Goal: Task Accomplishment & Management: Use online tool/utility

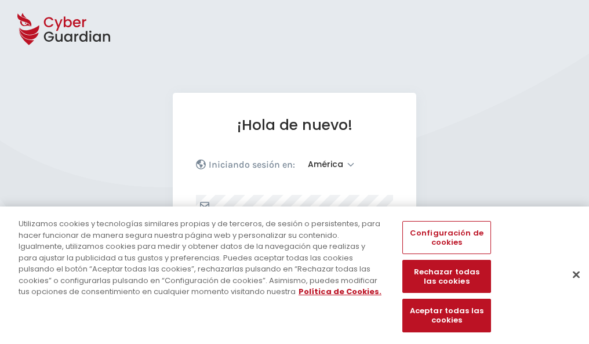
select select "América"
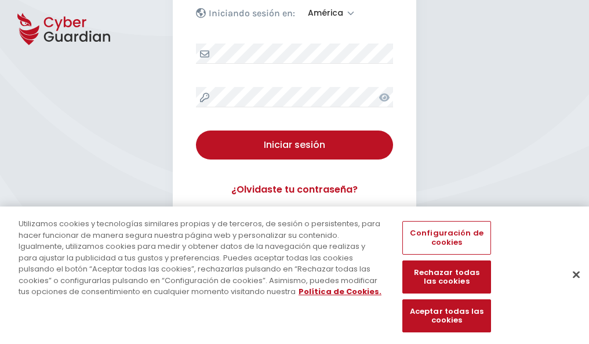
click at [570, 286] on button "Cerrar" at bounding box center [576, 274] width 26 height 26
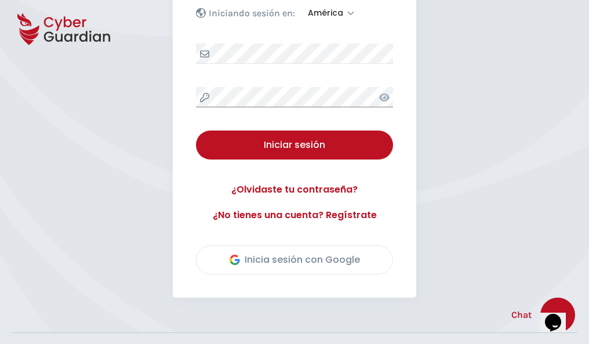
scroll to position [263, 0]
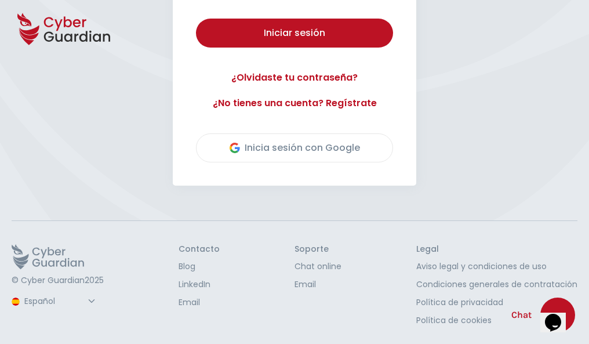
click at [196, 19] on button "Iniciar sesión" at bounding box center [294, 33] width 197 height 29
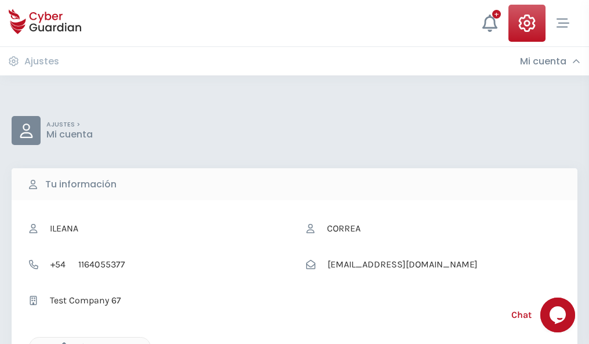
click at [61, 343] on icon "button" at bounding box center [61, 347] width 10 height 10
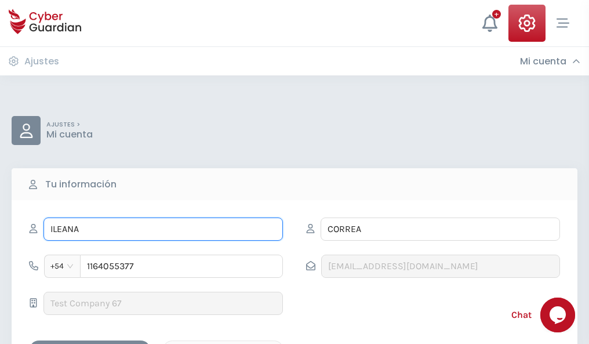
click at [163, 229] on input "ILEANA" at bounding box center [162, 228] width 239 height 23
type input "I"
type input "Ana Belén"
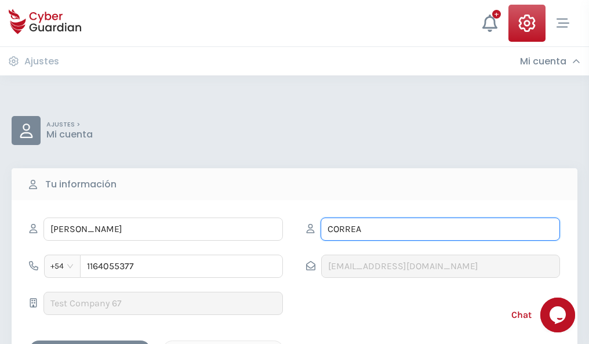
click at [440, 229] on input "CORREA" at bounding box center [440, 228] width 239 height 23
type input "C"
type input "Ferrández"
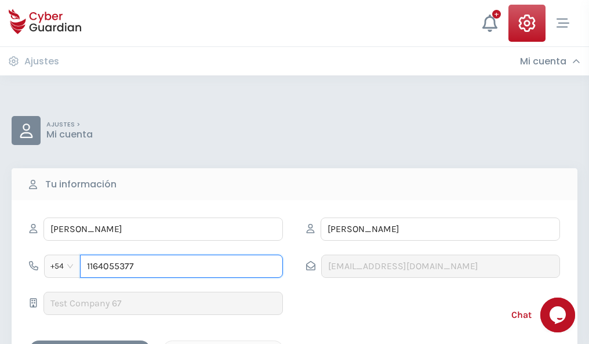
click at [181, 266] on input "1164055377" at bounding box center [181, 265] width 203 height 23
type input "1"
type input "4956347357"
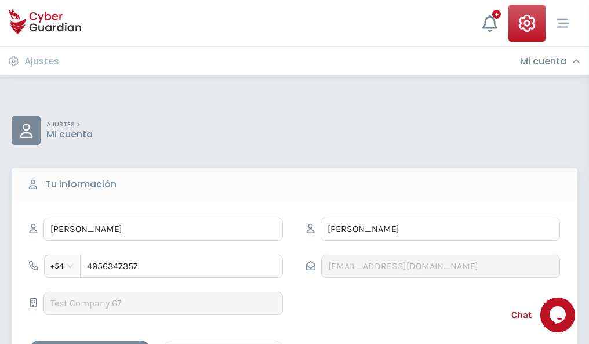
click at [223, 343] on div "Cancelar" at bounding box center [223, 350] width 103 height 14
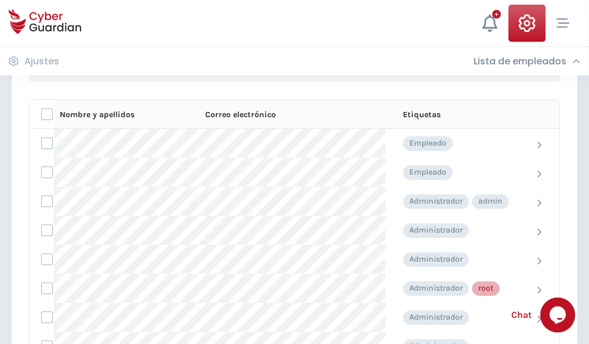
scroll to position [583, 0]
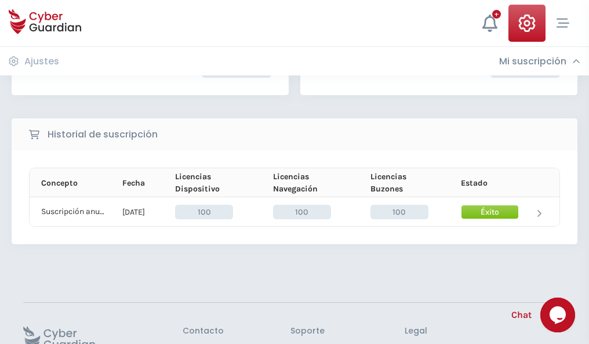
scroll to position [294, 0]
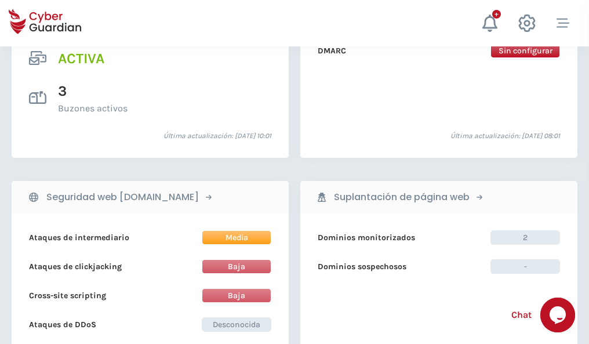
scroll to position [1178, 0]
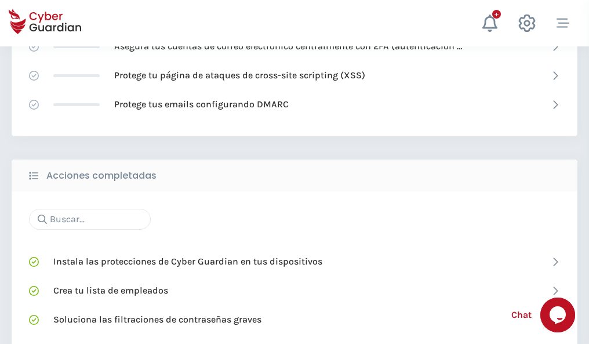
scroll to position [772, 0]
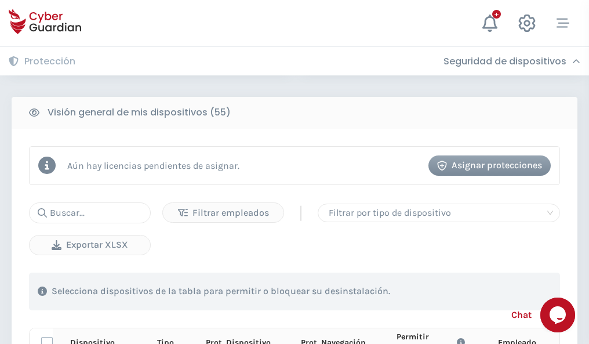
scroll to position [1024, 0]
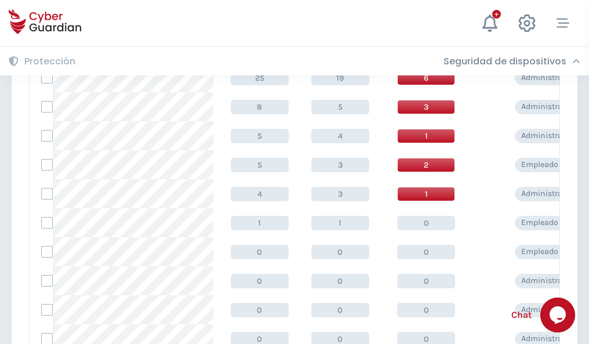
scroll to position [584, 0]
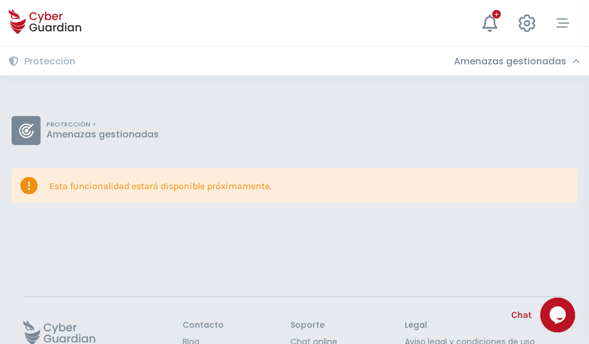
scroll to position [75, 0]
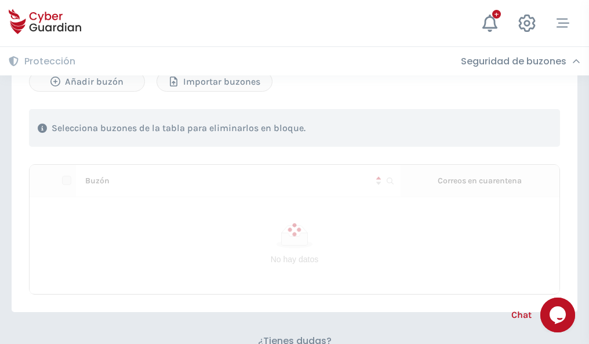
scroll to position [496, 0]
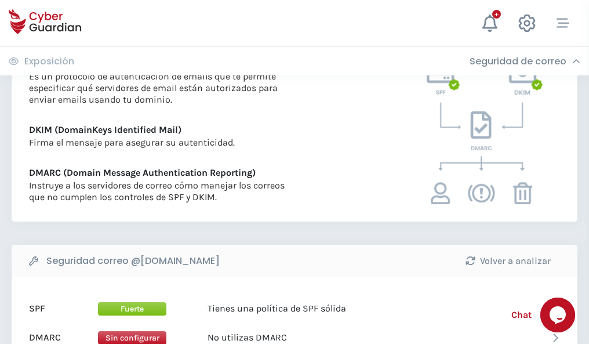
scroll to position [625, 0]
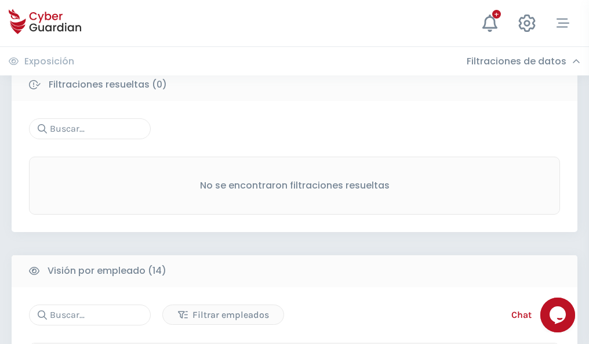
scroll to position [1047, 0]
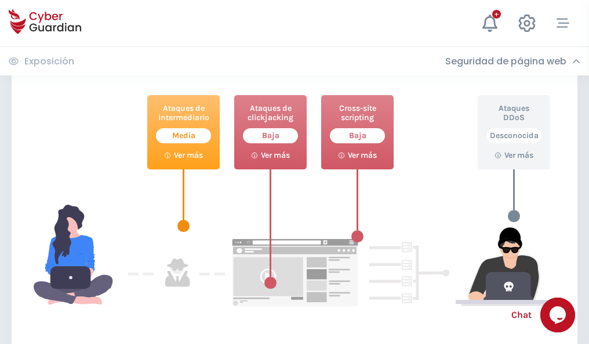
scroll to position [631, 0]
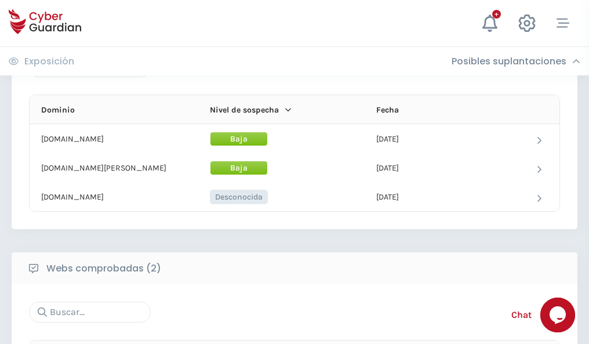
scroll to position [696, 0]
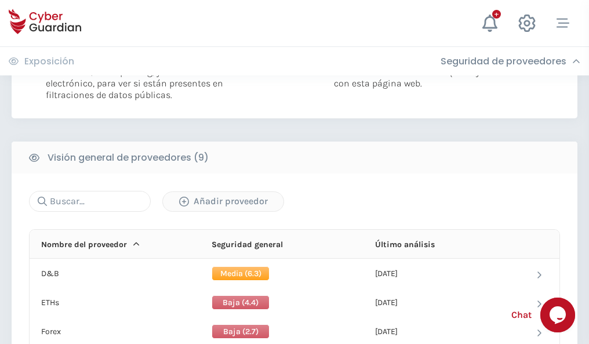
scroll to position [834, 0]
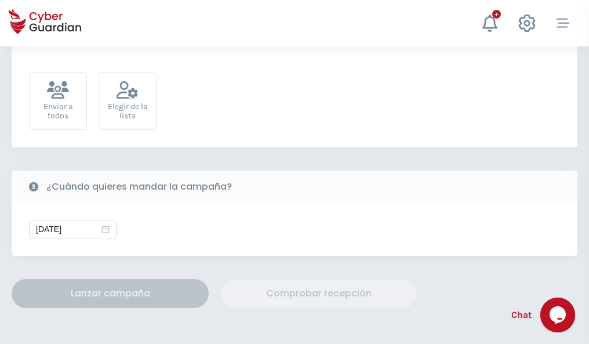
scroll to position [424, 0]
